Goal: Check status: Check status

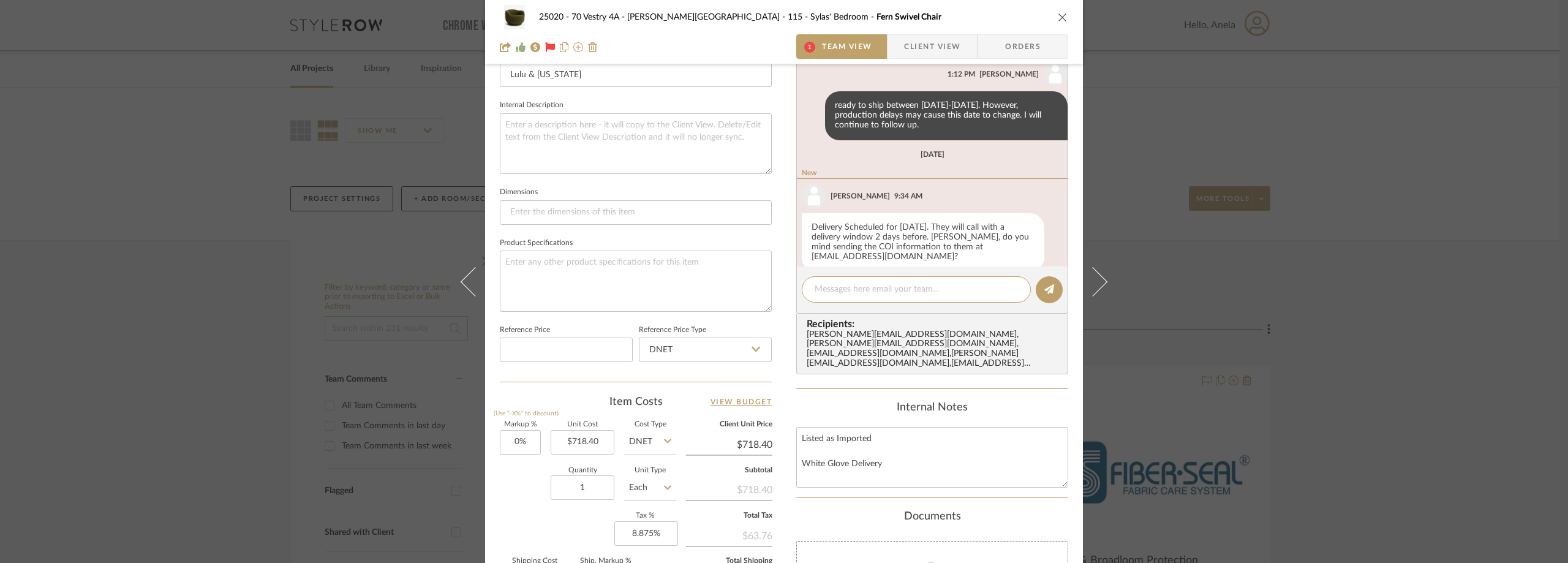
scroll to position [420, 0]
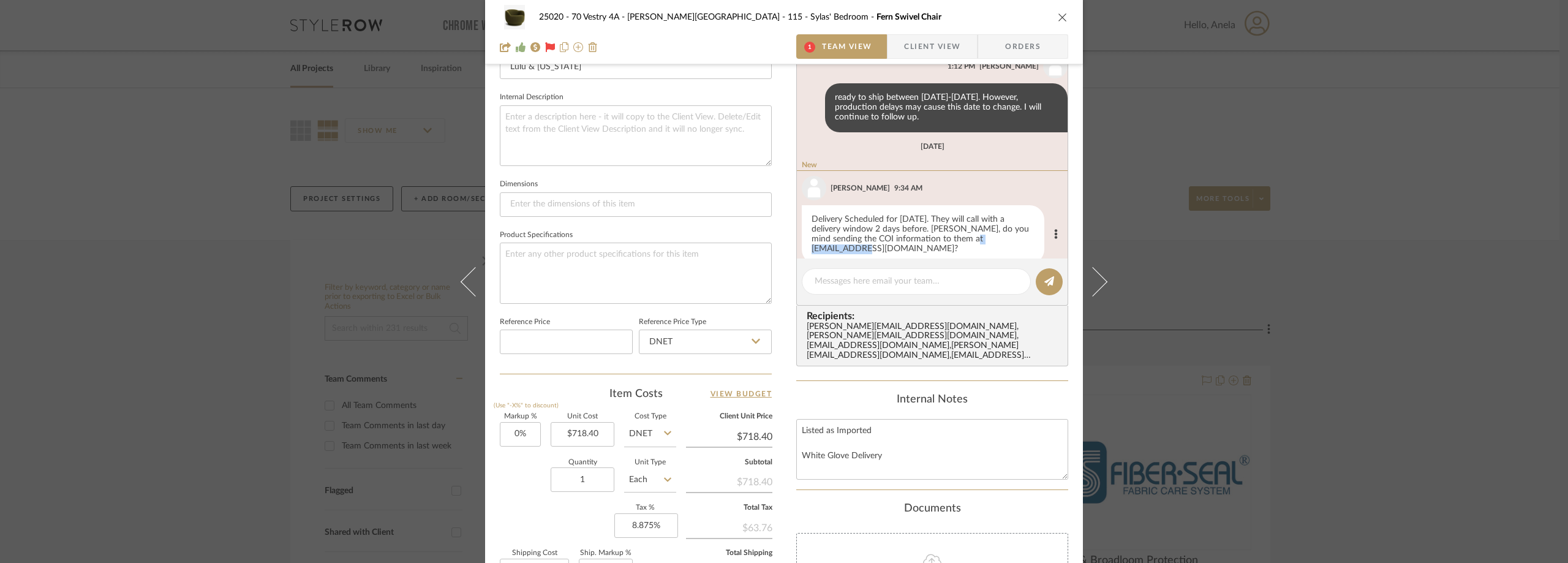
drag, startPoint x: 924, startPoint y: 231, endPoint x: 988, endPoint y: 234, distance: 64.1
click at [988, 234] on div "Delivery Scheduled for [DATE]. They will call with a delivery window 2 days bef…" at bounding box center [923, 234] width 243 height 59
copy div "[EMAIL_ADDRESS][DOMAIN_NAME]"
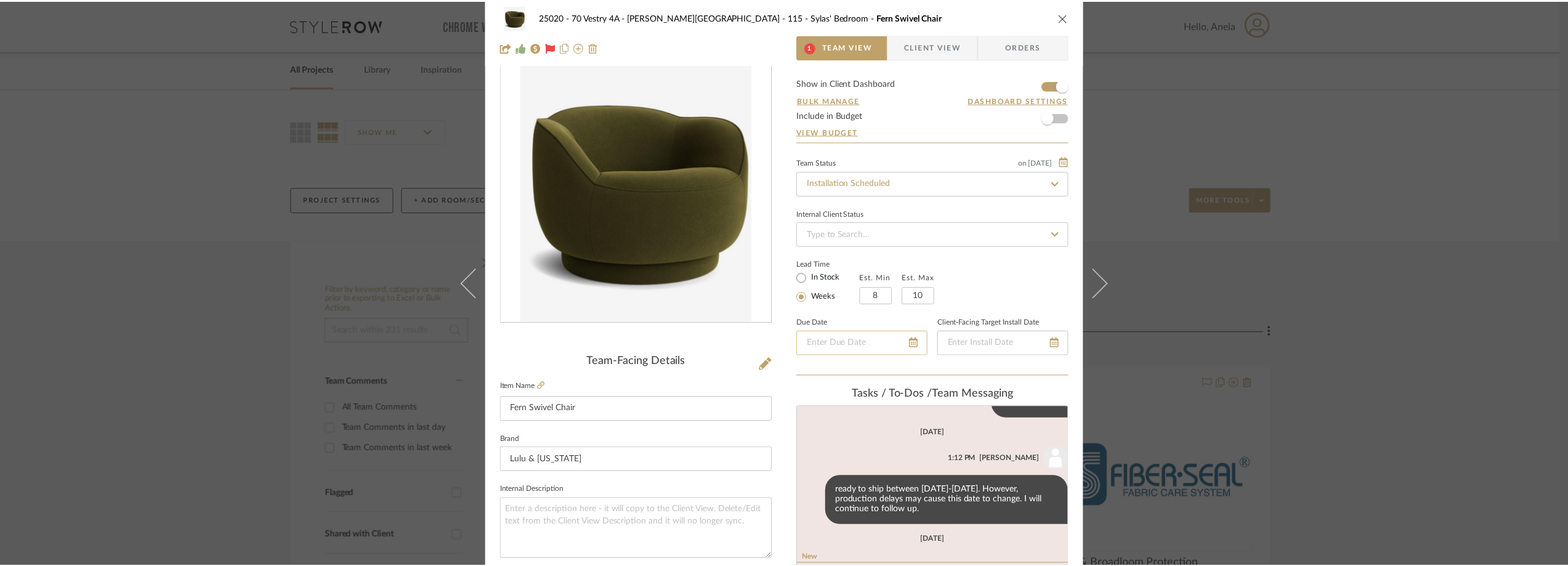
scroll to position [0, 0]
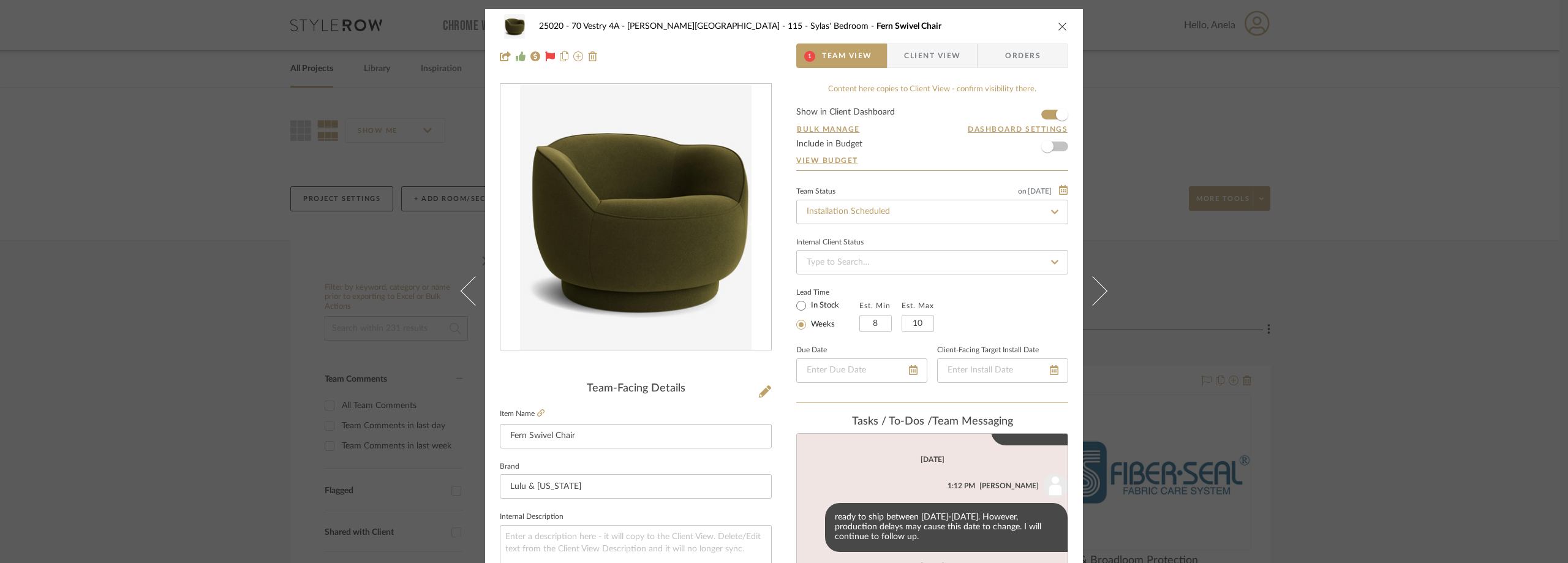
drag, startPoint x: 166, startPoint y: 56, endPoint x: 155, endPoint y: 12, distance: 45.4
click at [166, 55] on div "25020 - 70 Vestry 4A - [PERSON_NAME] 115 - [PERSON_NAME]' Bedroom Fern Swivel C…" at bounding box center [784, 281] width 1568 height 563
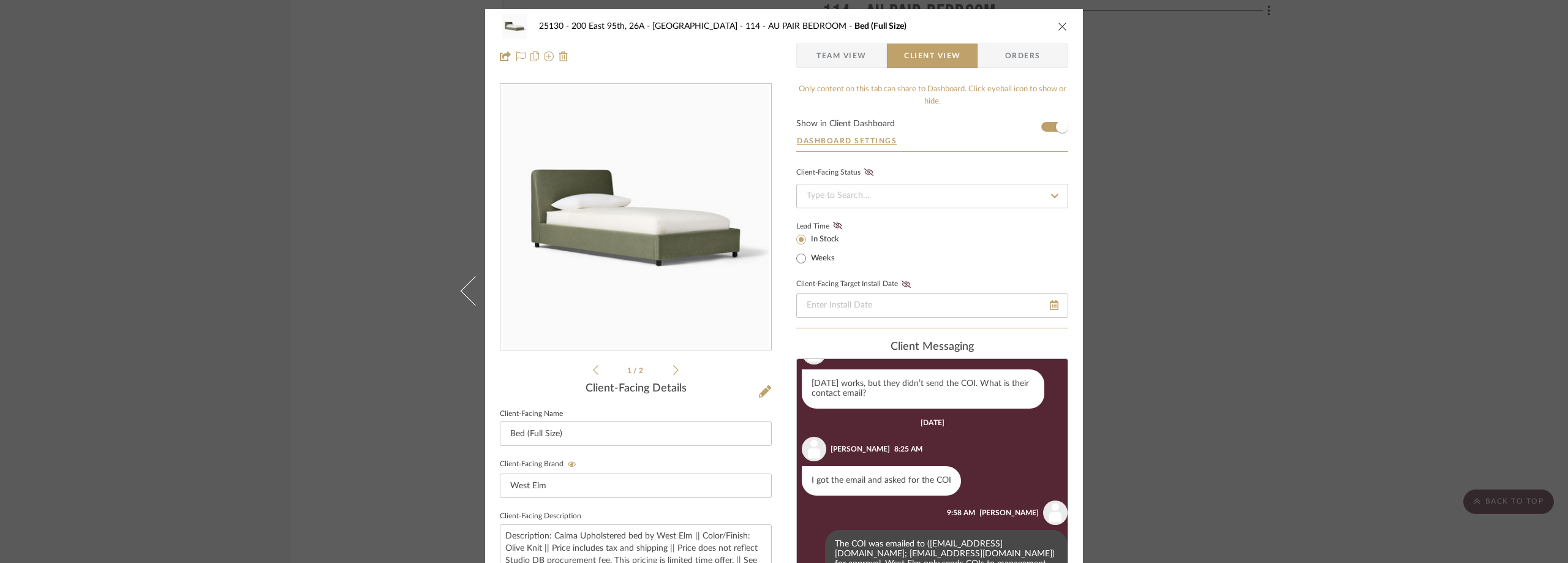
click at [832, 48] on span "Team View" at bounding box center [841, 56] width 50 height 25
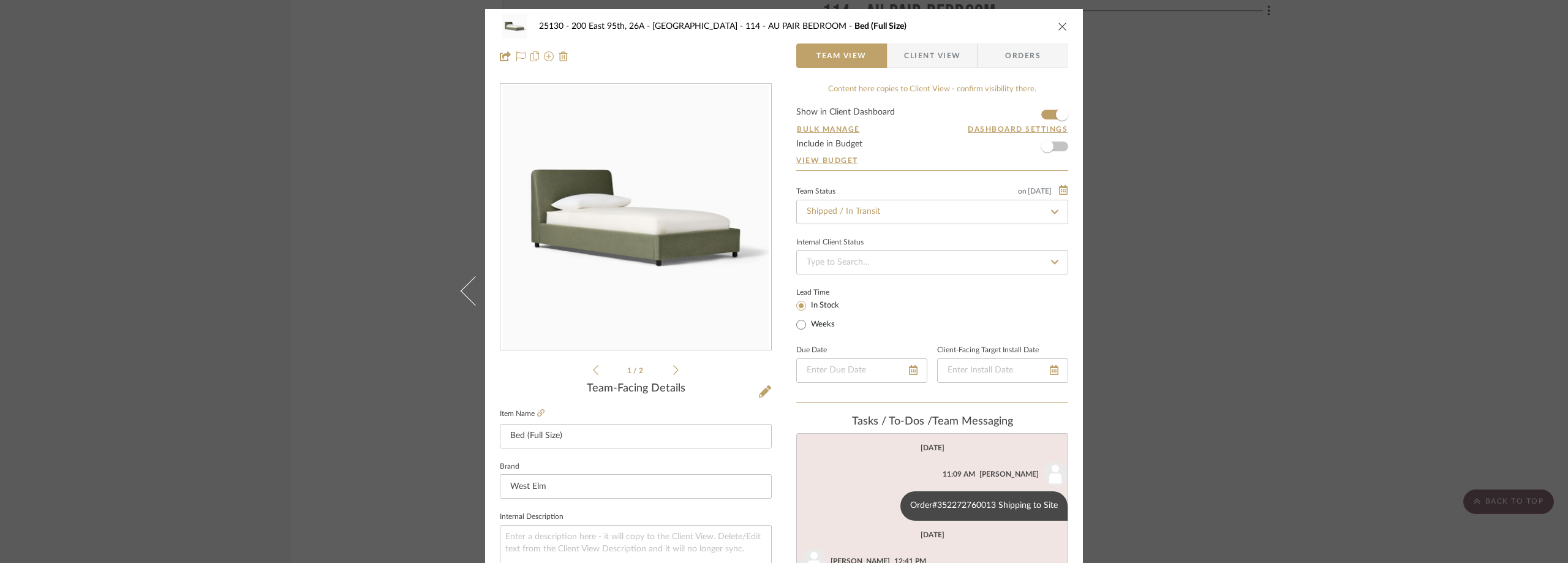
scroll to position [61, 0]
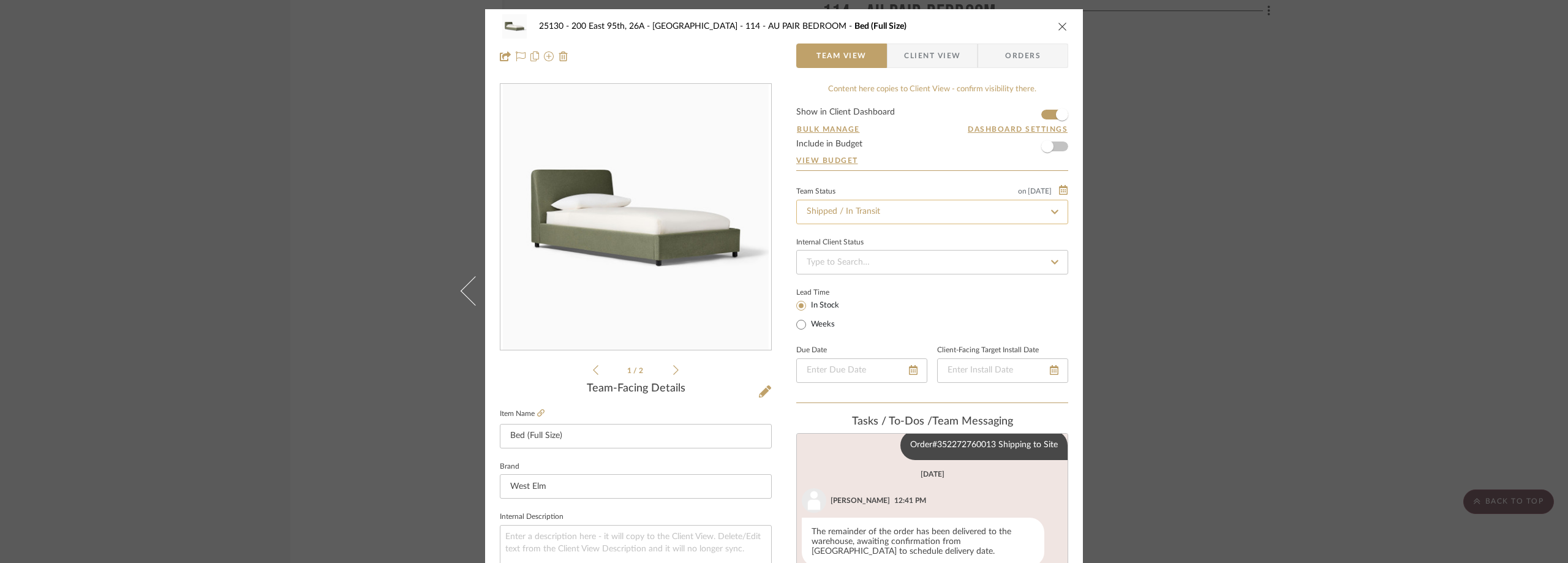
click at [871, 201] on input "Shipped / In Transit" at bounding box center [932, 212] width 272 height 25
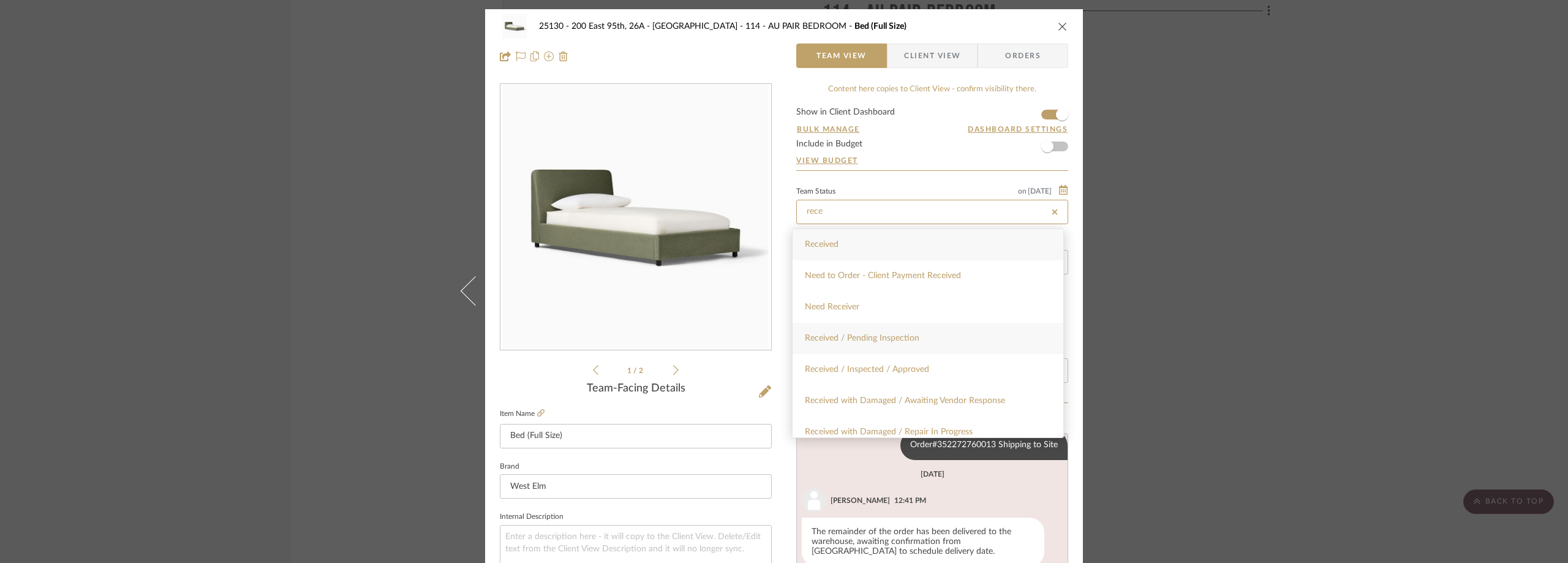
type input "rece"
click at [887, 335] on span "Received / Pending Inspection" at bounding box center [862, 338] width 115 height 8
type input "[DATE]"
type input "Received / Pending Inspection"
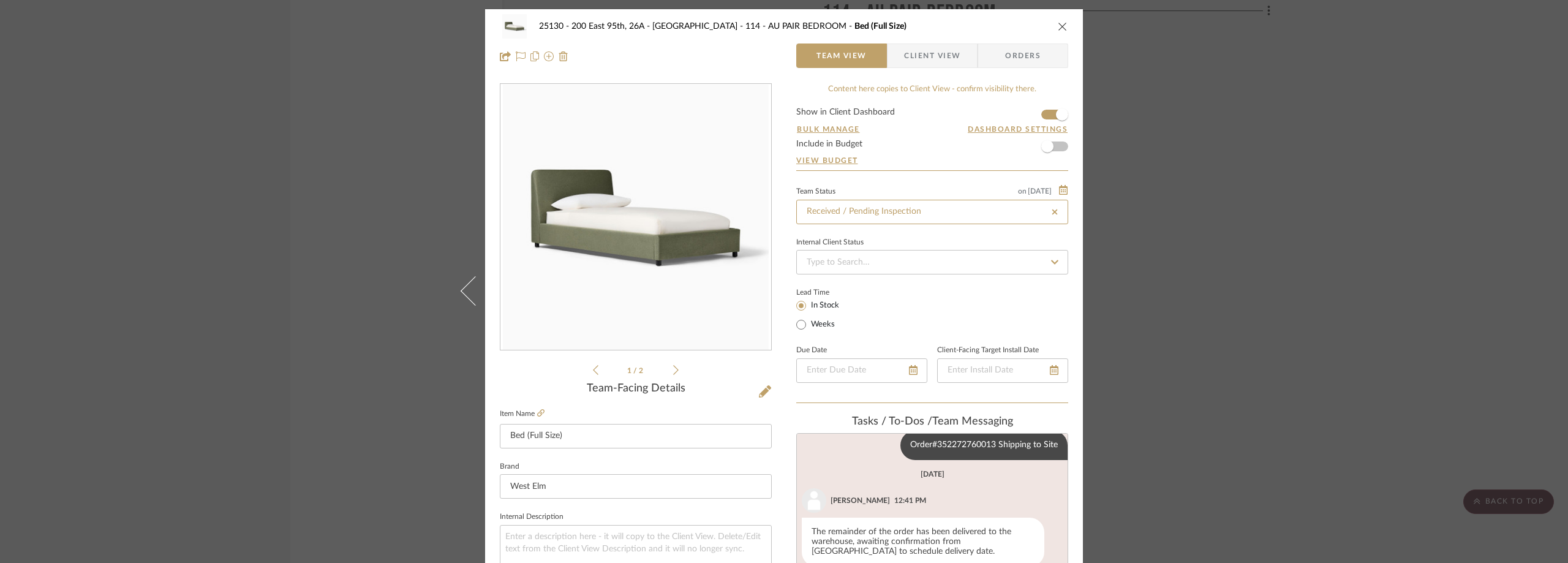
type input "[DATE]"
type input "Received / Pending Inspection"
click at [898, 289] on div "Lead Time In Stock Weeks" at bounding box center [932, 308] width 272 height 48
click at [915, 51] on span "Client View" at bounding box center [932, 56] width 57 height 25
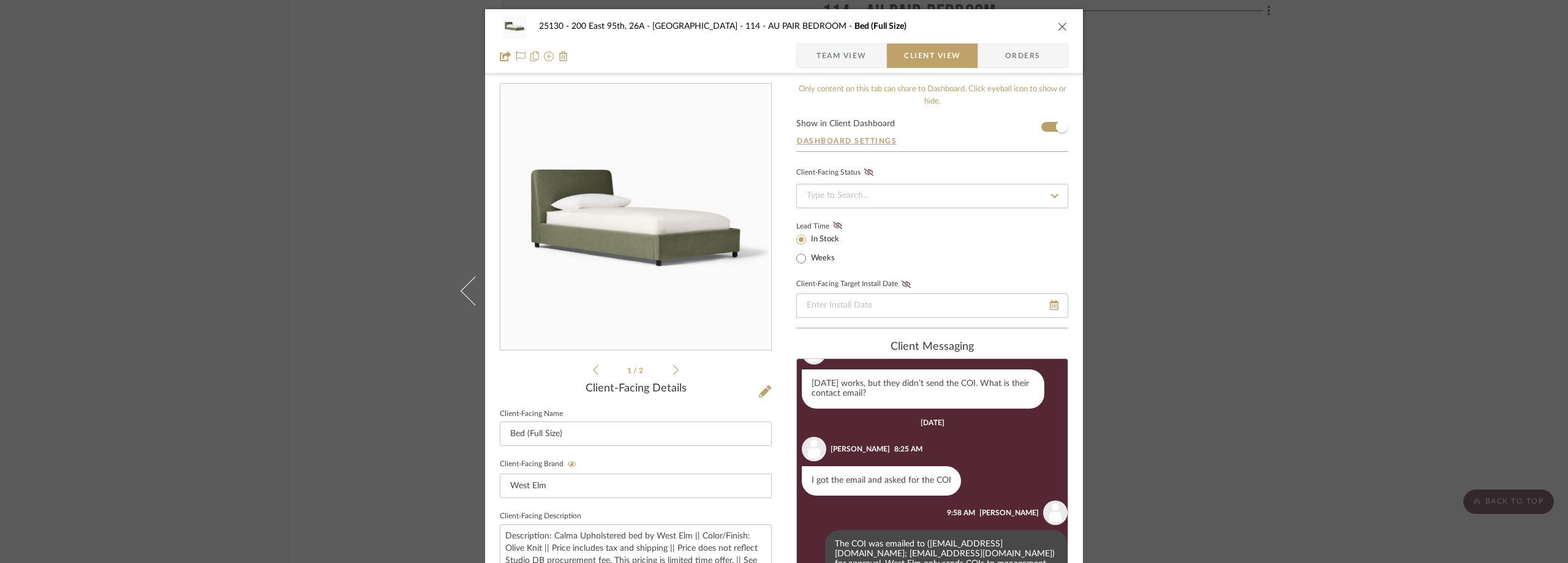
scroll to position [61, 0]
